Goal: Information Seeking & Learning: Learn about a topic

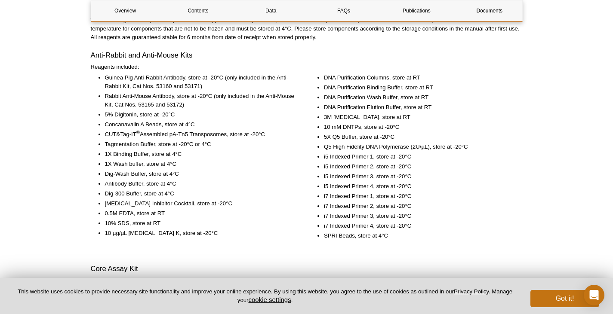
scroll to position [1170, 0]
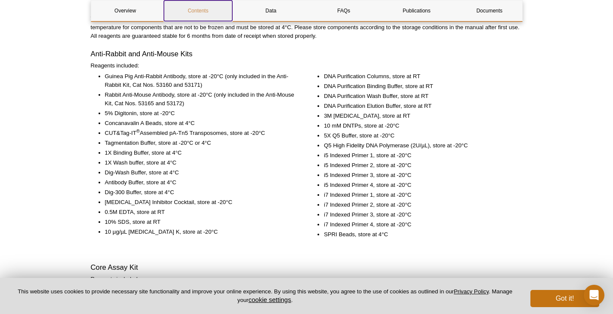
click at [202, 7] on link "Contents" at bounding box center [198, 10] width 68 height 21
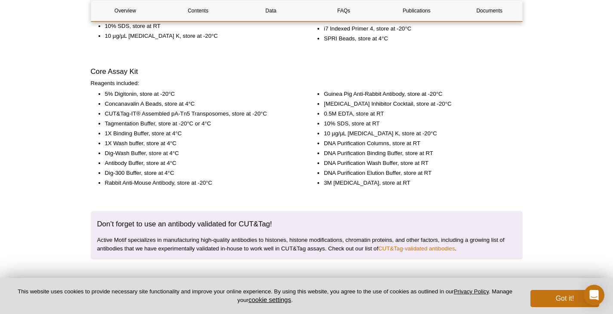
scroll to position [1354, 0]
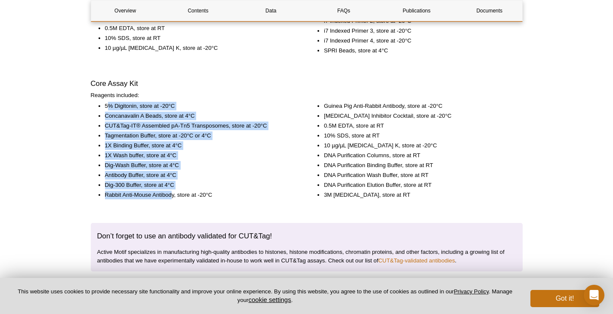
drag, startPoint x: 110, startPoint y: 104, endPoint x: 181, endPoint y: 189, distance: 110.6
click at [172, 194] on ul "5% Digitonin, store at -20°C Concanavalin A Beads, store at 4°C CUT&Tag-IT® Ass…" at bounding box center [193, 151] width 204 height 98
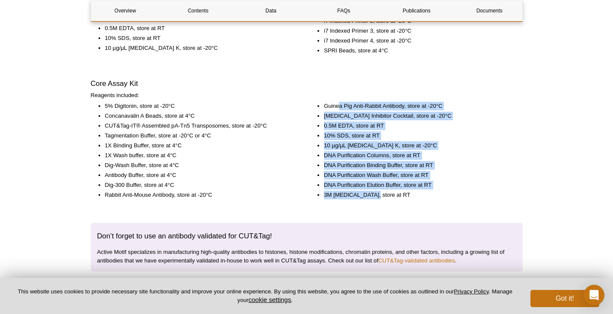
drag, startPoint x: 340, startPoint y: 107, endPoint x: 375, endPoint y: 191, distance: 90.6
click at [375, 191] on ul "Guinea Pig Anti-Rabbit Antibody, store at -20°C [MEDICAL_DATA] Inhibitor Cockta…" at bounding box center [412, 151] width 204 height 98
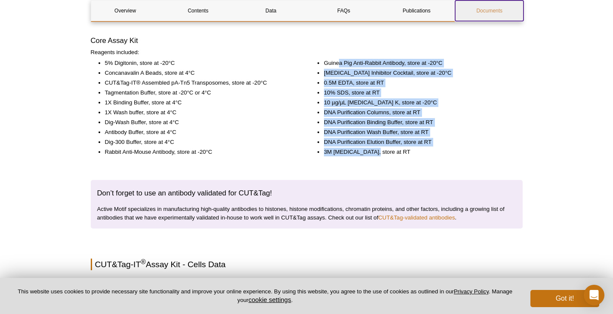
click at [489, 13] on link "Documents" at bounding box center [489, 10] width 68 height 21
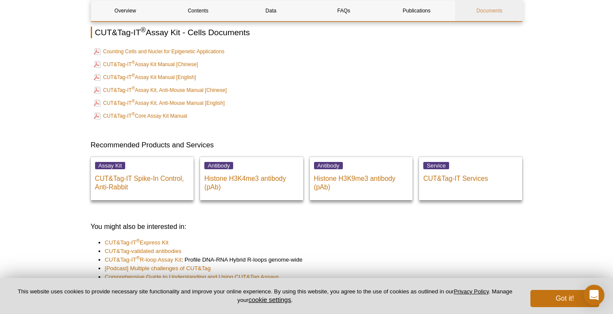
scroll to position [2958, 0]
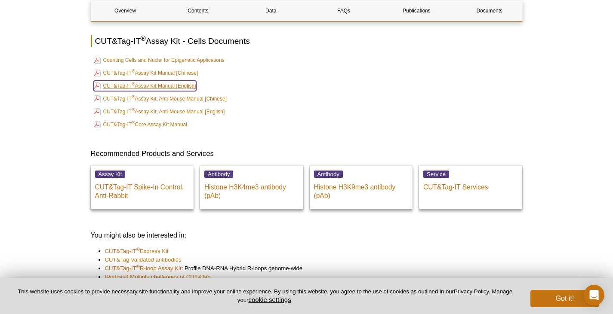
click at [143, 81] on link "CUT&Tag-IT ® Assay Kit Manual [English]" at bounding box center [145, 86] width 102 height 10
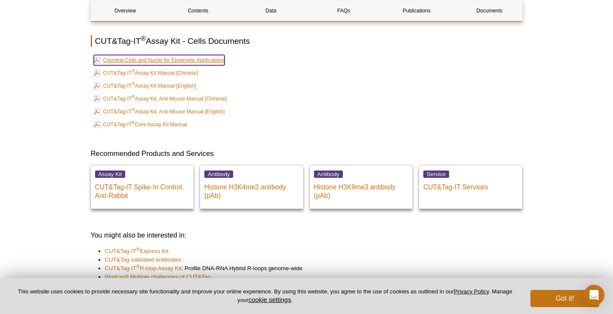
click at [148, 55] on link "Counting Cells and Nuclei for Epigenetic Applications" at bounding box center [159, 60] width 131 height 10
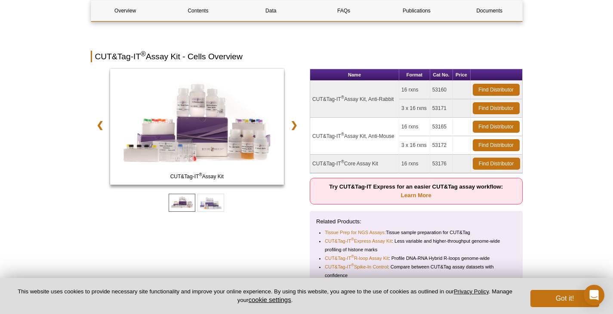
scroll to position [0, 0]
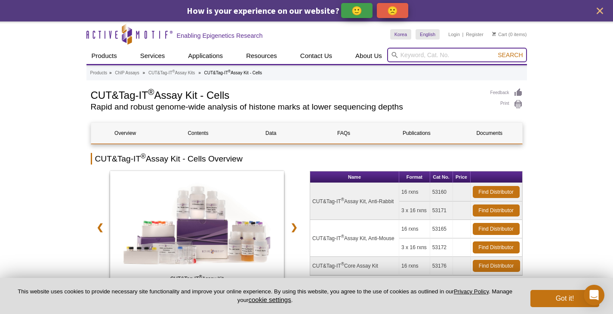
click at [405, 53] on input "search" at bounding box center [457, 55] width 140 height 15
type input "CUT&Tag Drosophila"
click at [495, 51] on button "Search" at bounding box center [510, 55] width 30 height 8
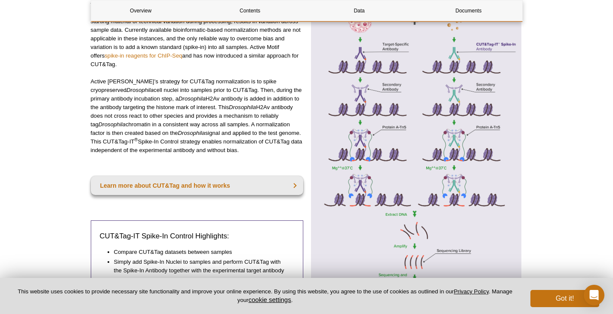
scroll to position [258, 0]
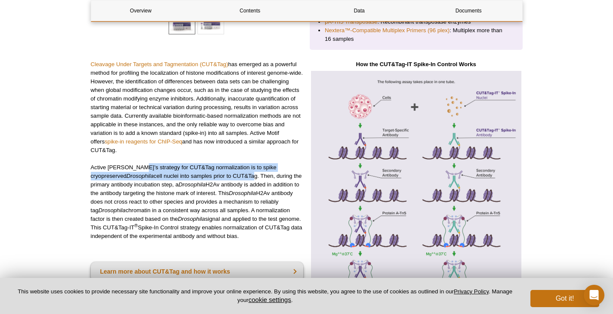
drag, startPoint x: 131, startPoint y: 166, endPoint x: 218, endPoint y: 177, distance: 87.2
click at [218, 177] on p "Active Motif’s strategy for CUT&Tag normalization is to spike cryopreserved Dro…" at bounding box center [197, 201] width 213 height 77
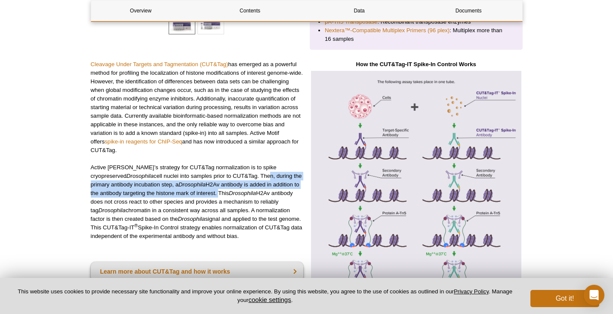
drag, startPoint x: 234, startPoint y: 177, endPoint x: 207, endPoint y: 195, distance: 32.8
click at [207, 195] on p "Active Motif’s strategy for CUT&Tag normalization is to spike cryopreserved Dro…" at bounding box center [197, 201] width 213 height 77
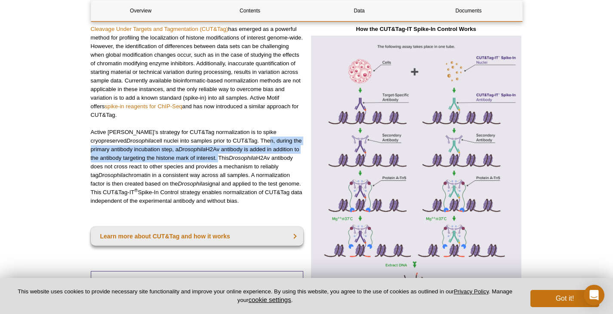
scroll to position [301, 0]
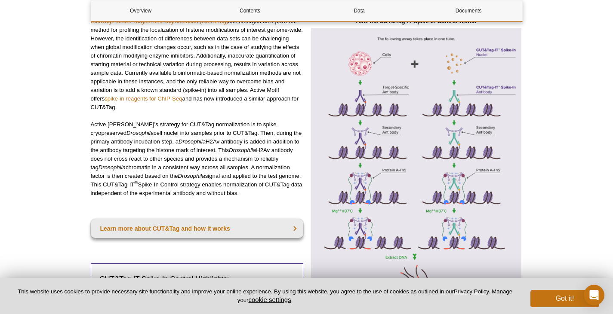
click at [241, 148] on em "Drosophila" at bounding box center [242, 150] width 27 height 6
drag, startPoint x: 225, startPoint y: 132, endPoint x: 261, endPoint y: 133, distance: 35.7
click at [261, 133] on p "Active Motif’s strategy for CUT&Tag normalization is to spike cryopreserved Dro…" at bounding box center [197, 158] width 213 height 77
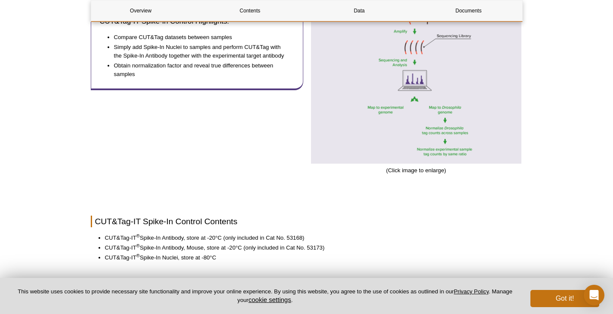
scroll to position [645, 0]
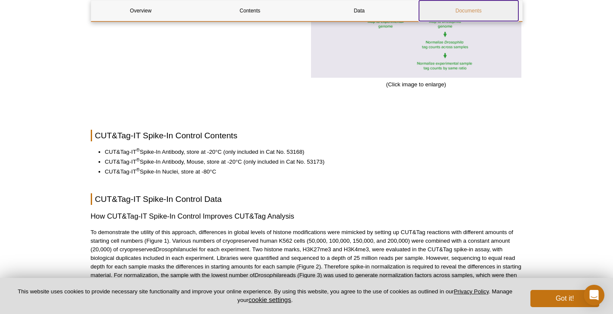
click at [461, 11] on link "Documents" at bounding box center [468, 10] width 99 height 21
